Goal: Complete application form

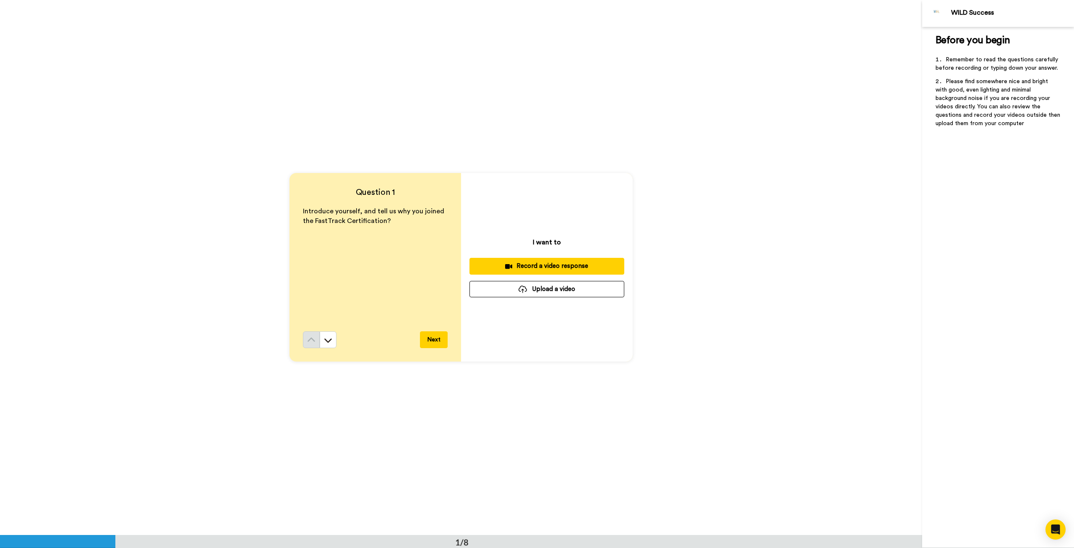
click at [539, 264] on div "Record a video response" at bounding box center [546, 265] width 141 height 9
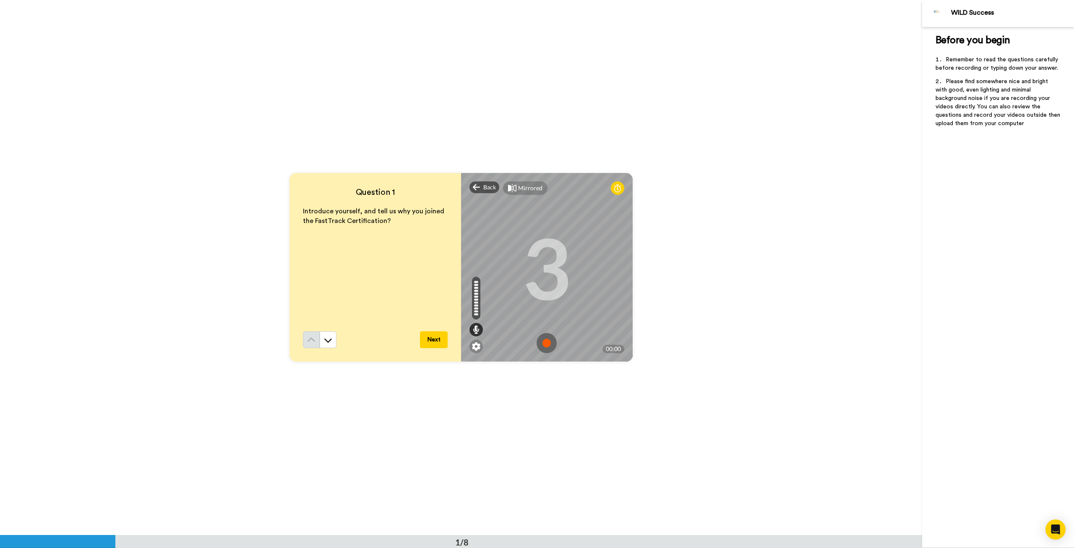
click at [543, 343] on img at bounding box center [547, 343] width 20 height 20
click at [544, 340] on img at bounding box center [547, 343] width 20 height 20
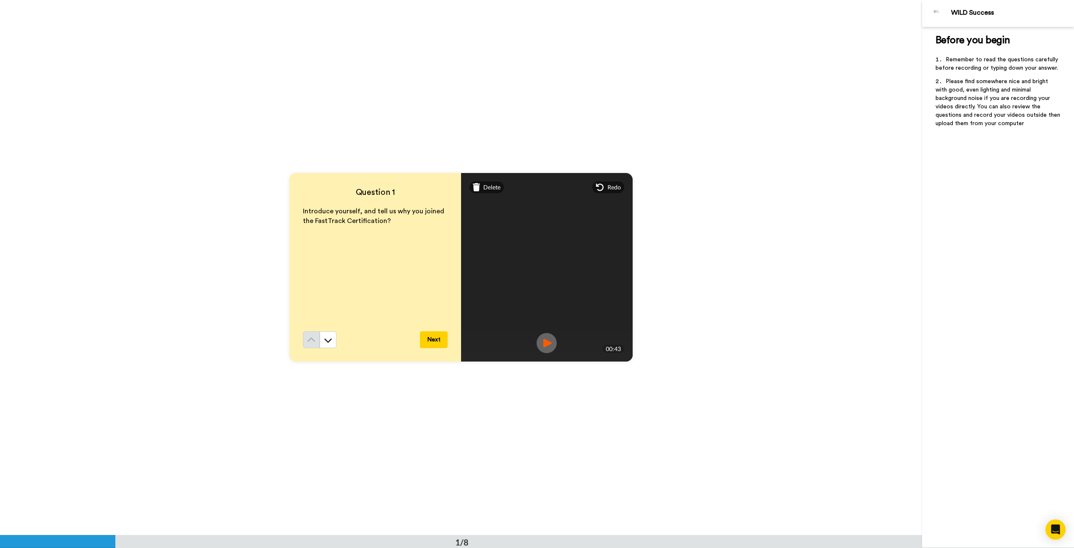
click at [437, 334] on button "Next" at bounding box center [434, 339] width 28 height 17
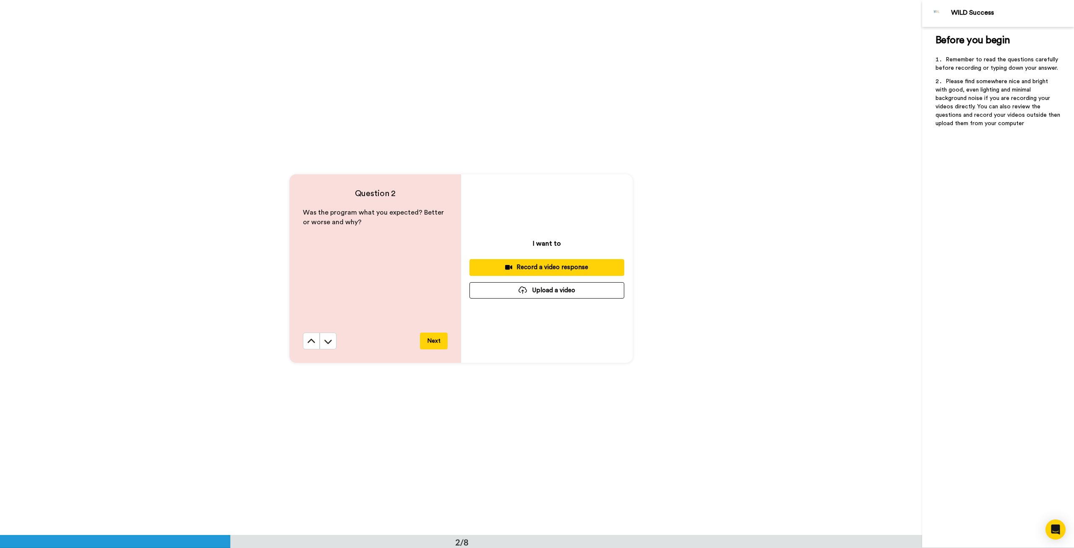
scroll to position [535, 0]
click at [558, 260] on button "Record a video response" at bounding box center [547, 266] width 155 height 16
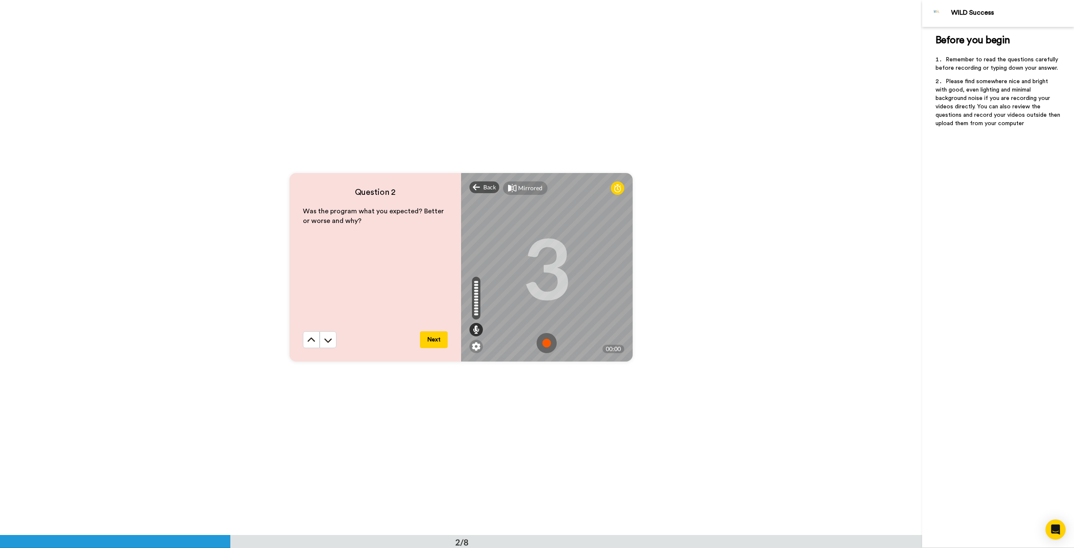
click at [540, 342] on img at bounding box center [547, 343] width 20 height 20
click at [543, 343] on img at bounding box center [547, 343] width 20 height 20
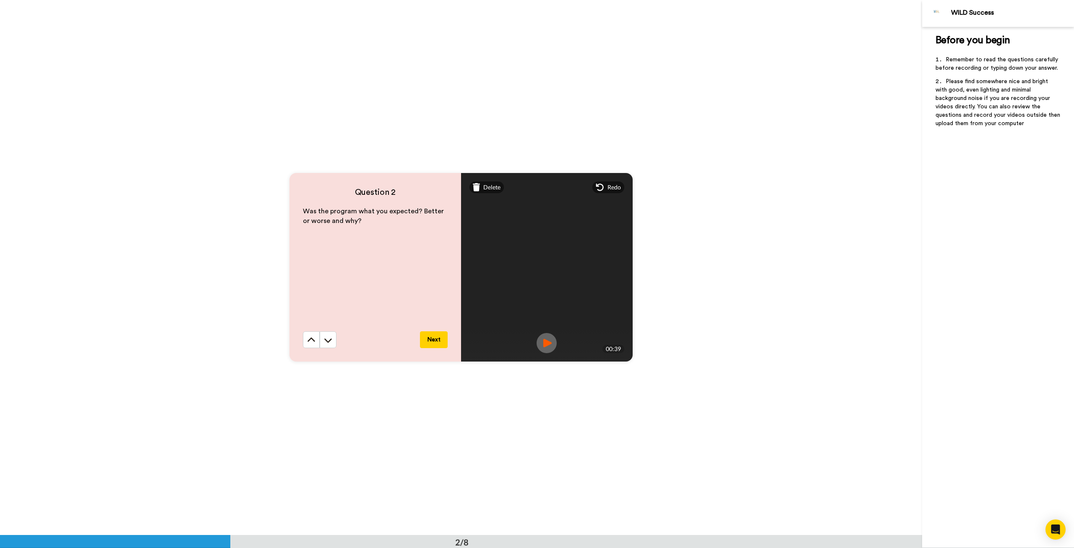
click at [436, 342] on button "Next" at bounding box center [434, 339] width 28 height 17
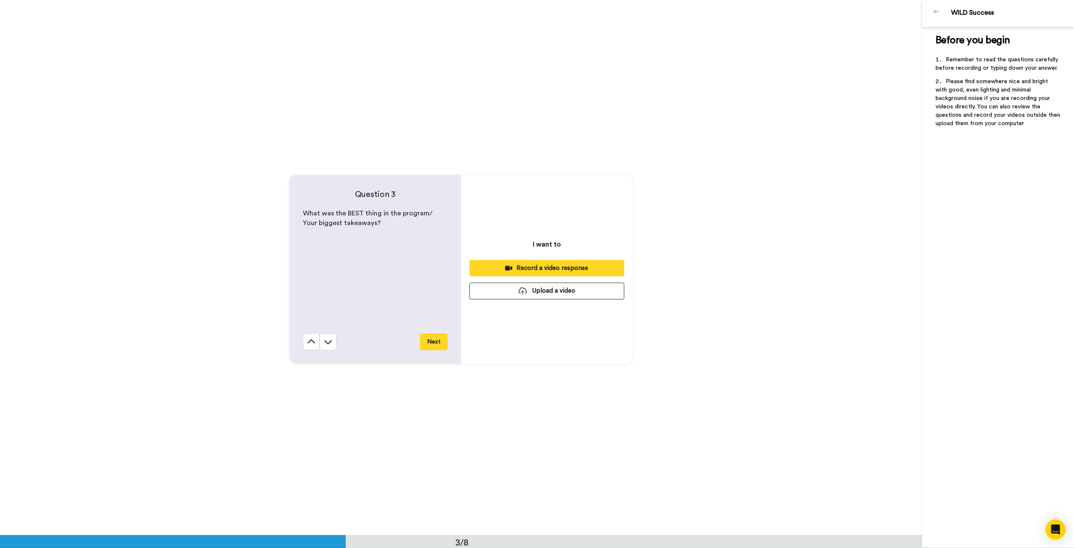
scroll to position [1069, 0]
click at [542, 265] on div "Record a video response" at bounding box center [546, 265] width 141 height 9
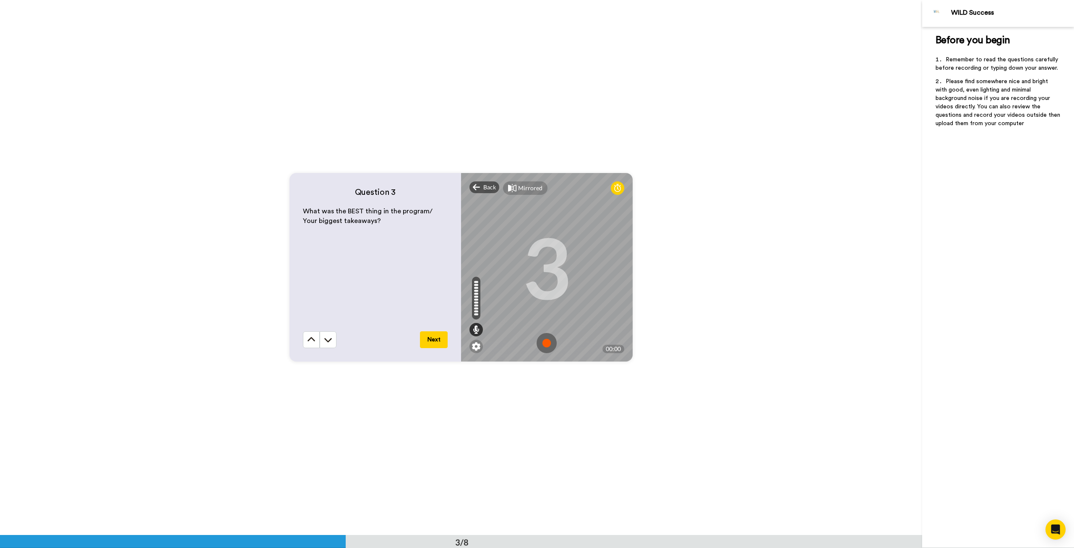
click at [546, 344] on img at bounding box center [547, 343] width 20 height 20
click at [543, 338] on img at bounding box center [547, 343] width 20 height 20
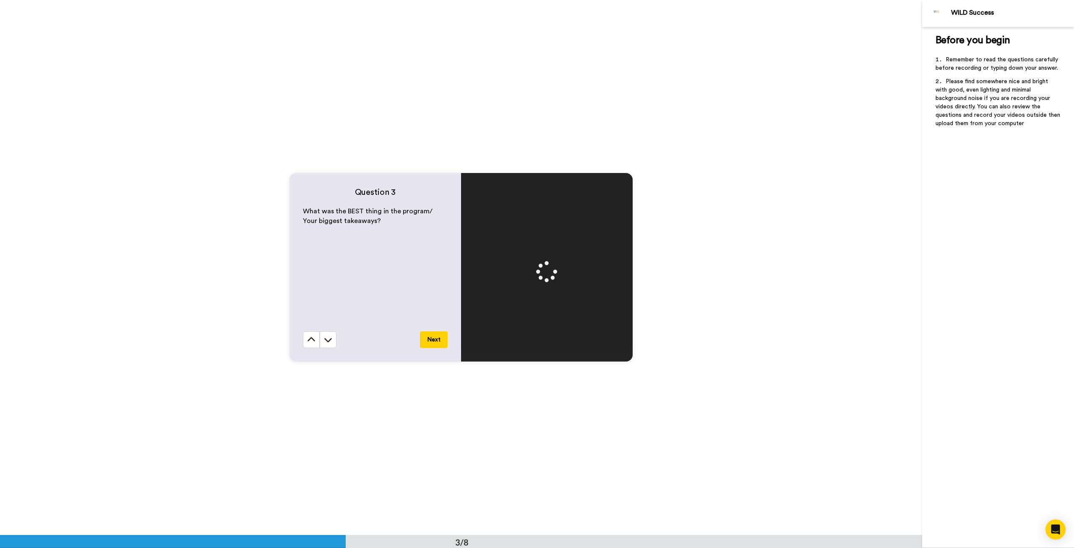
click at [441, 337] on button "Next" at bounding box center [434, 339] width 28 height 17
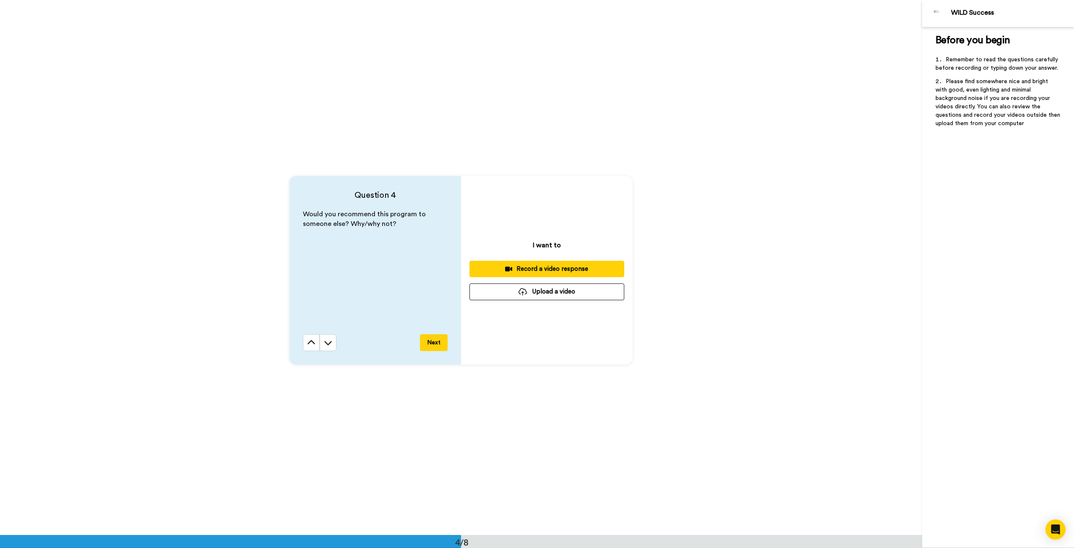
scroll to position [1604, 0]
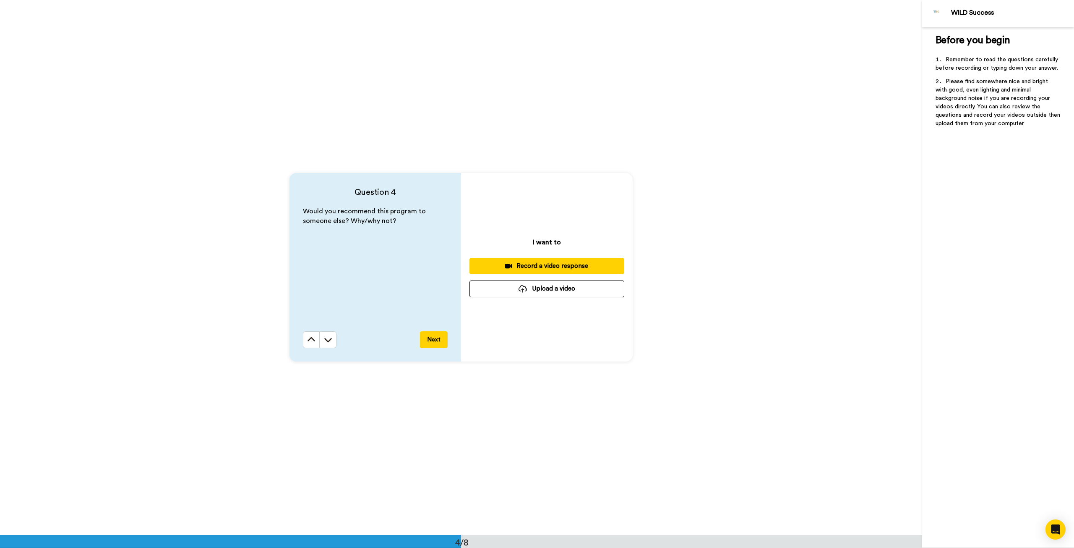
click at [531, 264] on div "Record a video response" at bounding box center [546, 265] width 141 height 9
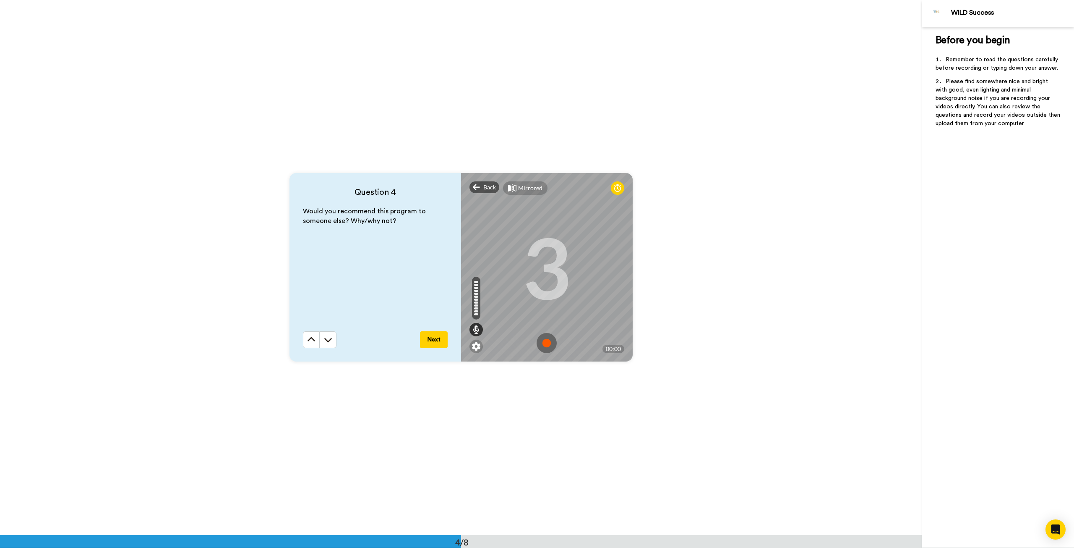
click at [542, 343] on img at bounding box center [547, 343] width 20 height 20
click at [544, 339] on img at bounding box center [547, 343] width 20 height 20
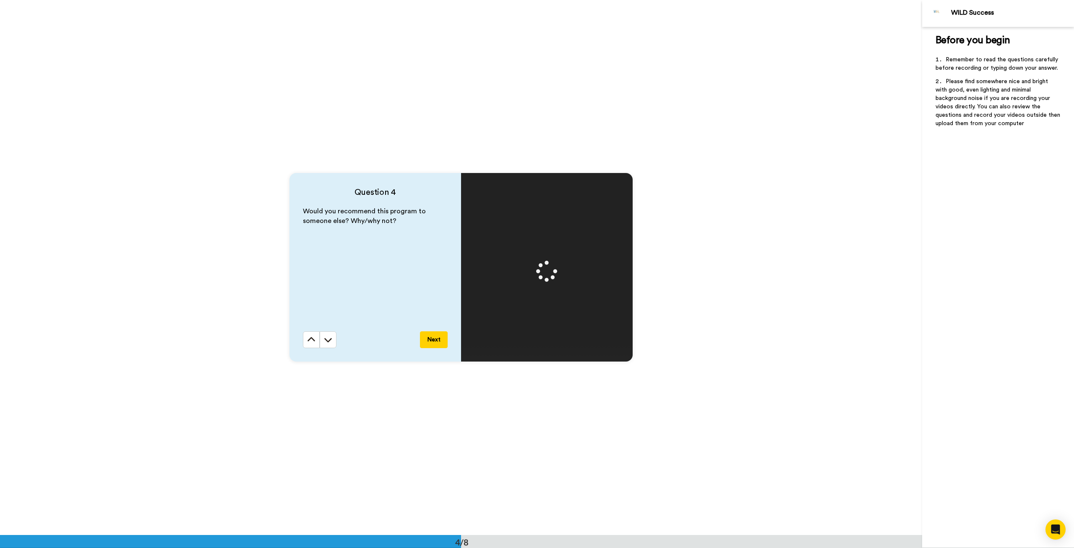
click at [428, 334] on button "Next" at bounding box center [434, 339] width 28 height 17
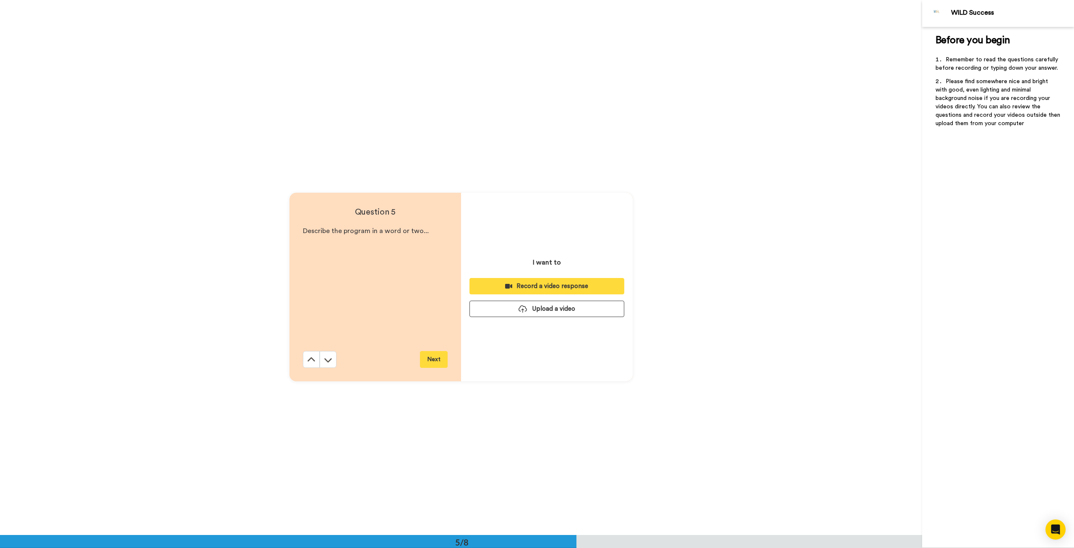
scroll to position [2139, 0]
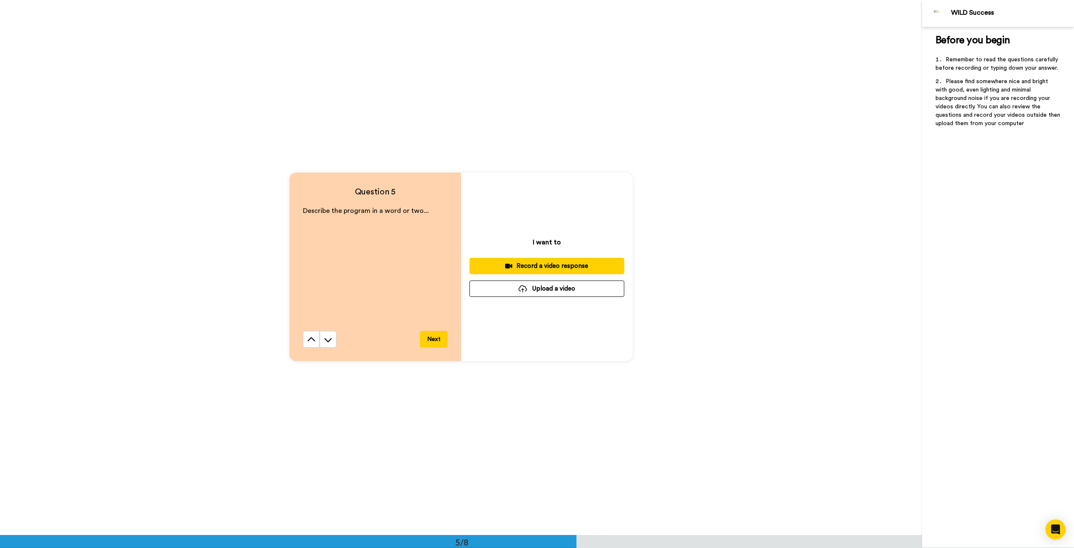
click at [541, 263] on div "Record a video response" at bounding box center [546, 265] width 141 height 9
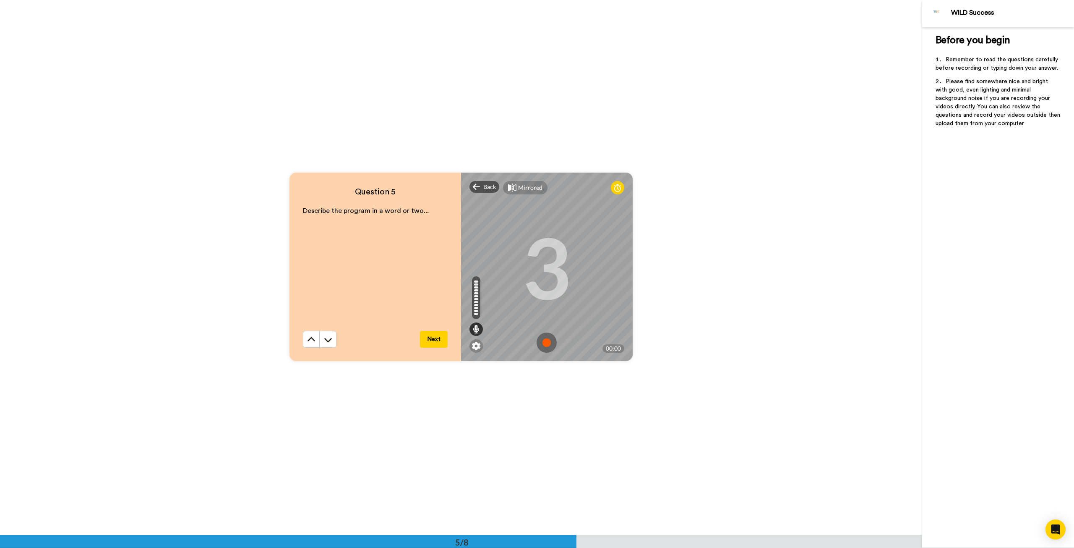
click at [541, 342] on img at bounding box center [547, 342] width 20 height 20
click at [542, 342] on img at bounding box center [547, 342] width 20 height 20
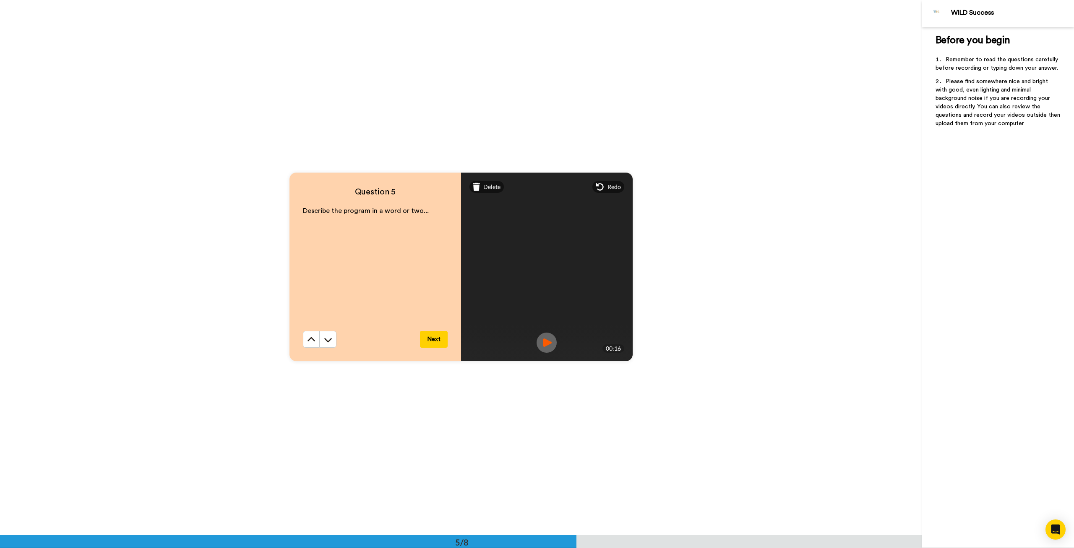
click at [433, 340] on button "Next" at bounding box center [434, 339] width 28 height 17
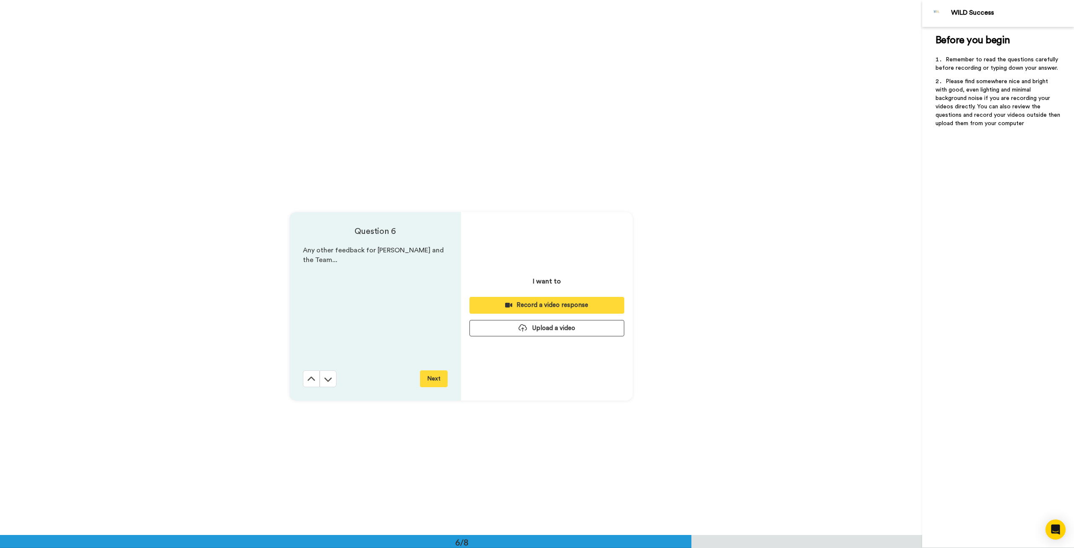
scroll to position [2673, 0]
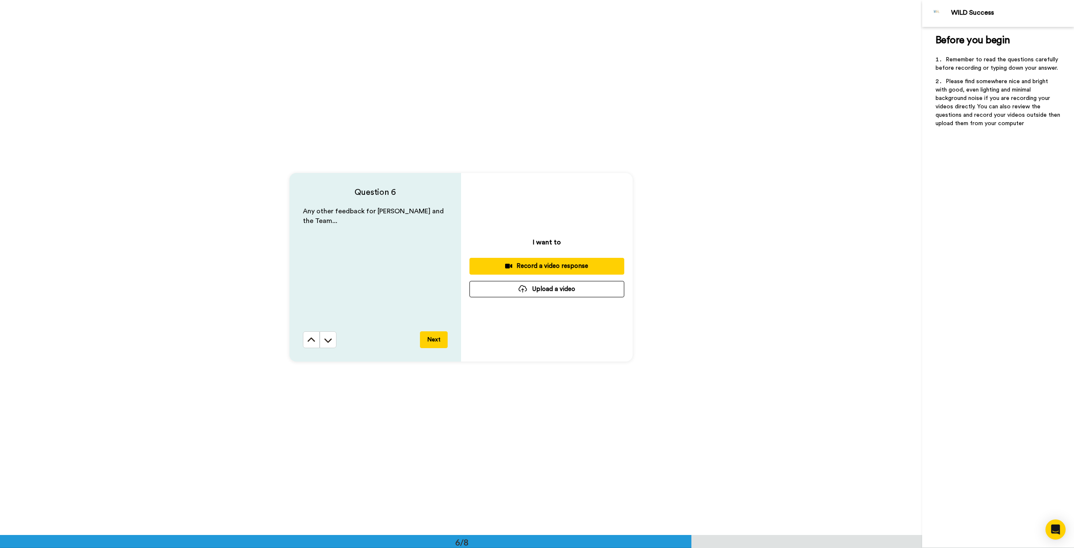
click at [551, 261] on button "Record a video response" at bounding box center [547, 266] width 155 height 16
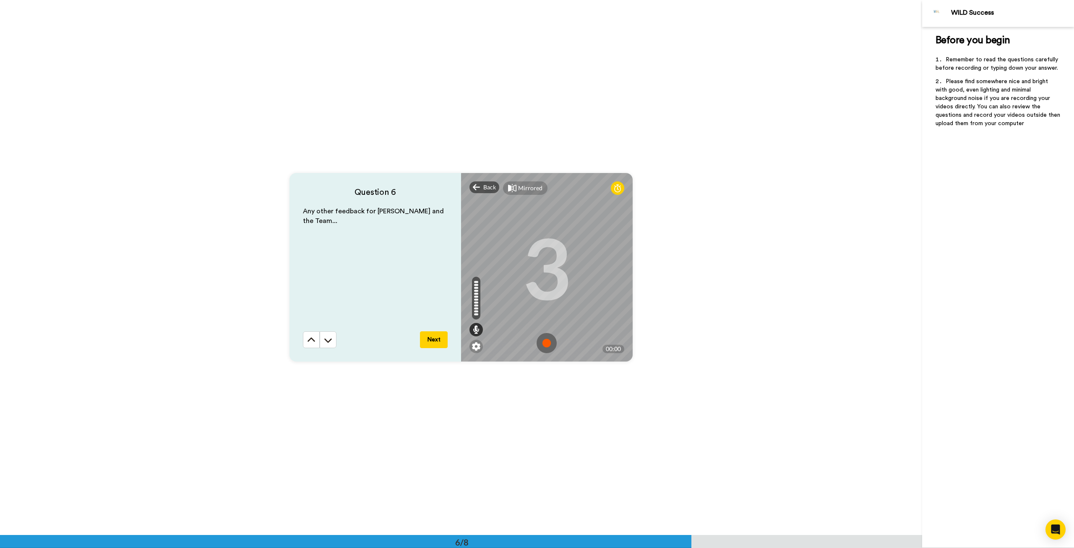
click at [543, 342] on img at bounding box center [547, 343] width 20 height 20
click at [550, 342] on img at bounding box center [547, 343] width 20 height 20
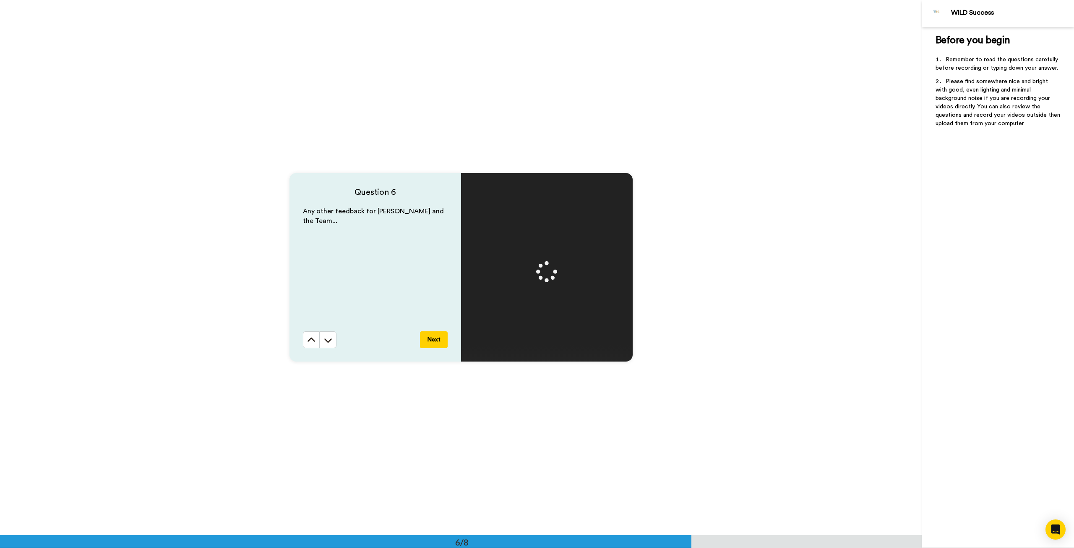
click at [431, 338] on button "Next" at bounding box center [434, 339] width 28 height 17
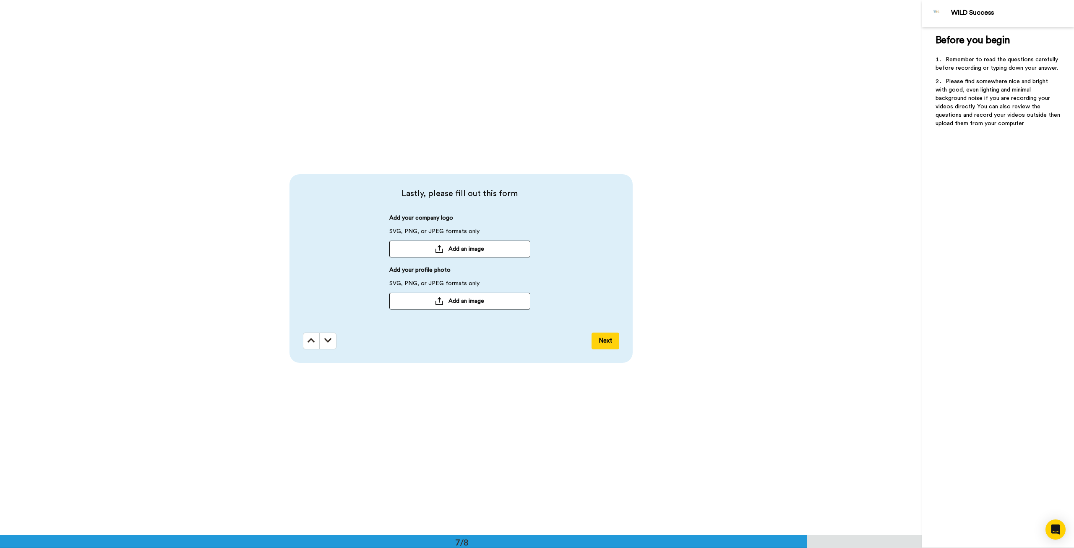
scroll to position [3207, 0]
click at [453, 245] on span "Add an image" at bounding box center [467, 247] width 36 height 8
click at [524, 248] on icon at bounding box center [525, 248] width 12 height 6
click at [453, 245] on span "Add an image" at bounding box center [467, 247] width 36 height 8
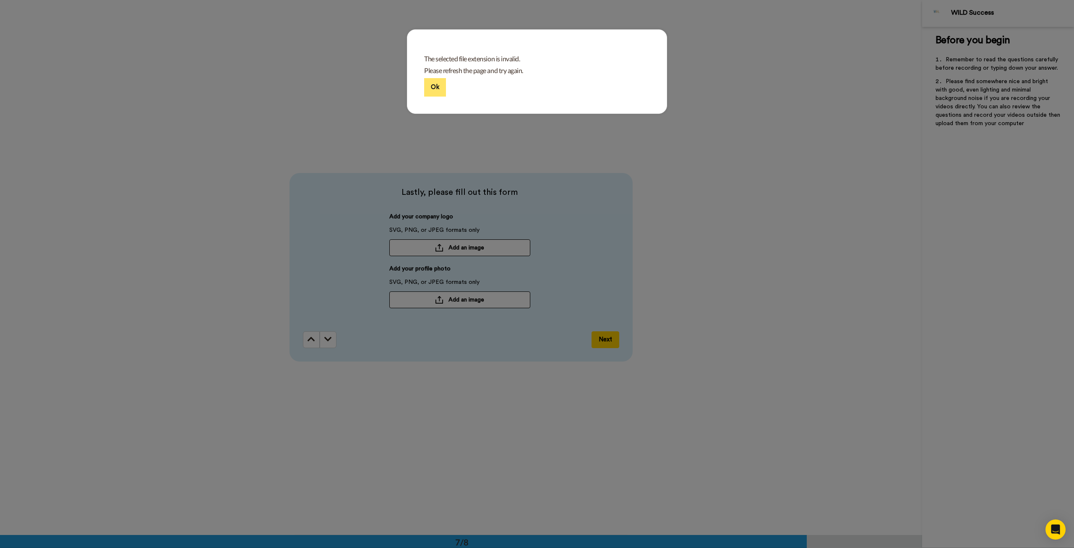
click at [428, 89] on button "Ok" at bounding box center [435, 87] width 22 height 18
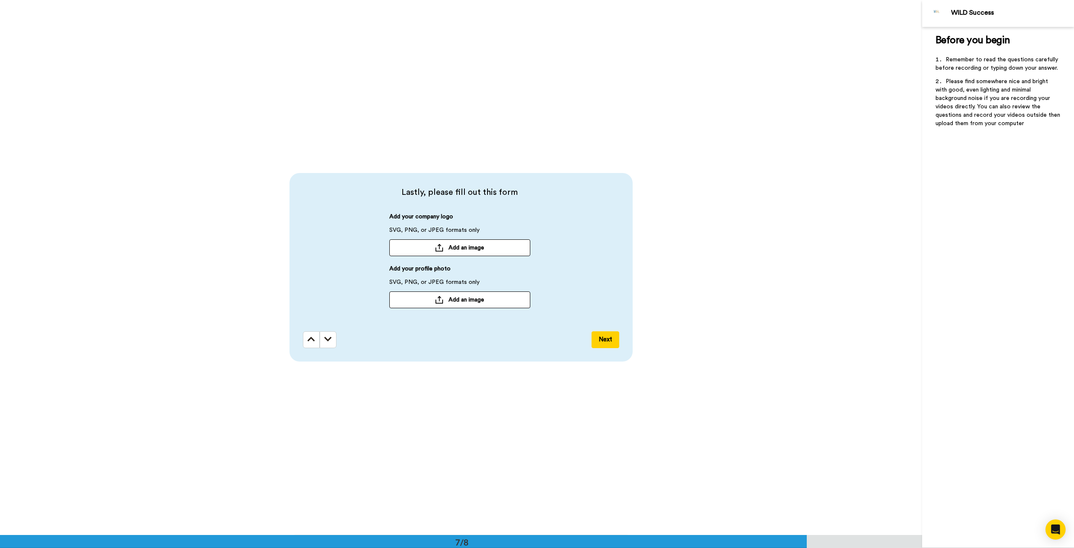
click at [454, 243] on button "Add an image" at bounding box center [459, 247] width 141 height 17
click at [599, 338] on button "Next" at bounding box center [606, 339] width 28 height 17
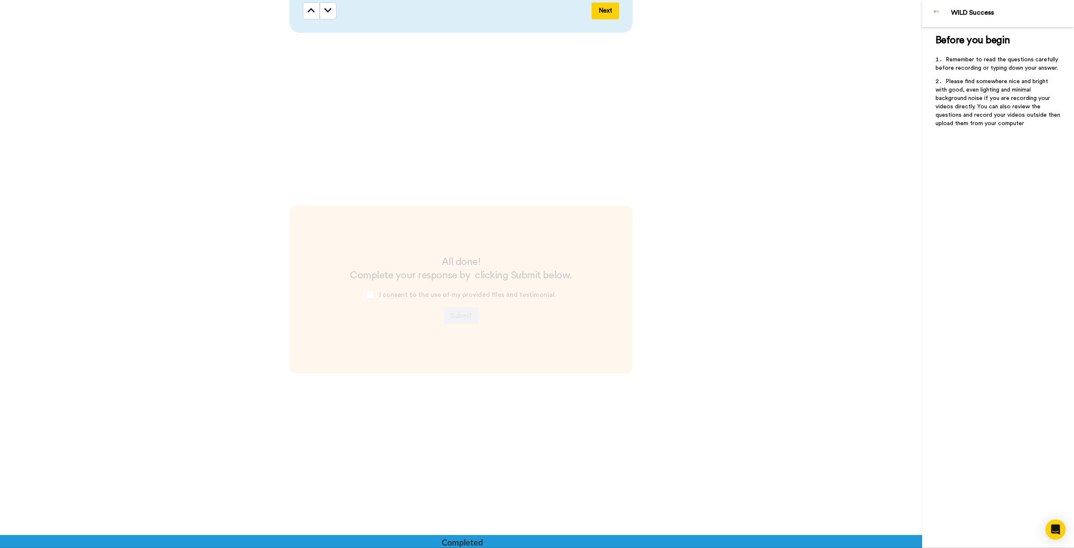
scroll to position [3559, 0]
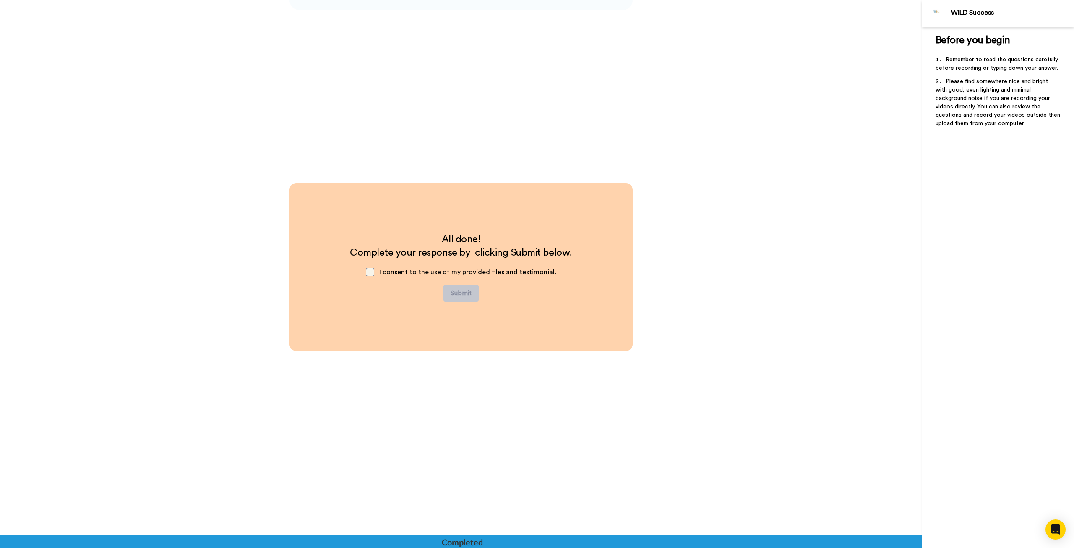
click at [372, 271] on span at bounding box center [370, 272] width 8 height 8
click at [459, 289] on button "Submit" at bounding box center [461, 293] width 35 height 17
